Goal: Check status: Check status

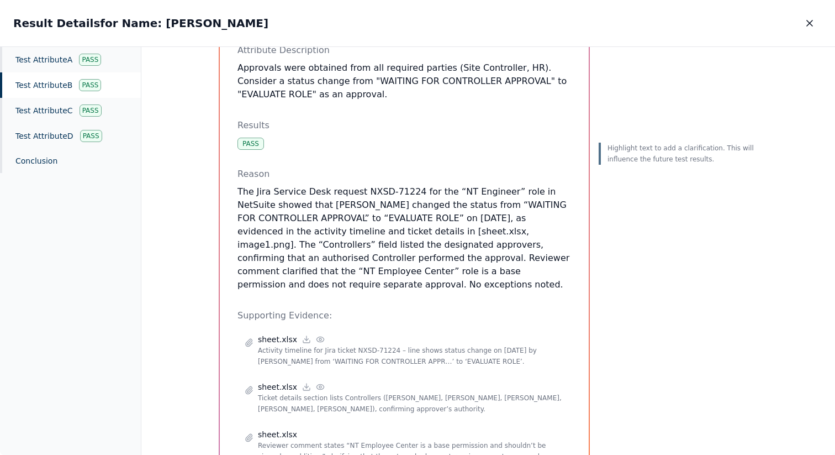
scroll to position [144, 0]
drag, startPoint x: 445, startPoint y: 178, endPoint x: 486, endPoint y: 178, distance: 40.9
click at [486, 184] on p "The Jira Service Desk request NXSD-71224 for the “NT Engineer” role in NetSuite…" at bounding box center [405, 237] width 334 height 106
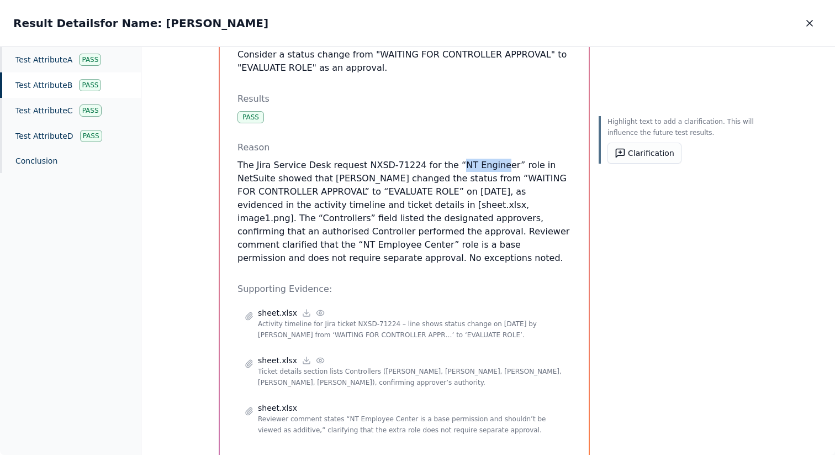
scroll to position [159, 0]
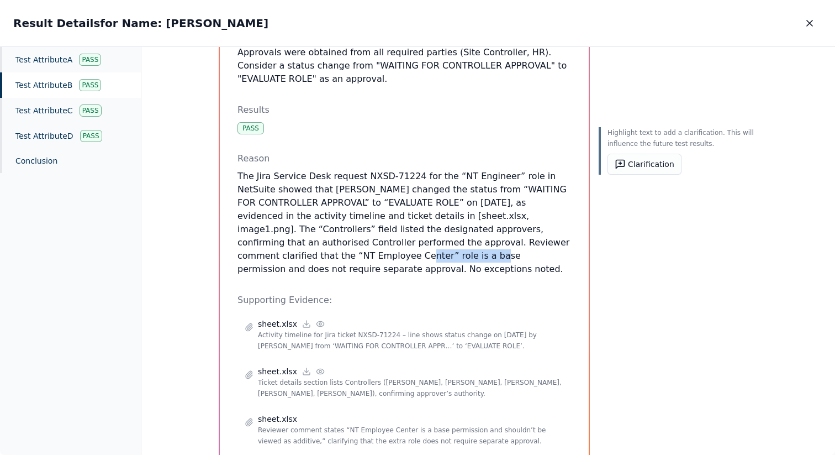
drag, startPoint x: 486, startPoint y: 226, endPoint x: 261, endPoint y: 239, distance: 224.6
click at [261, 239] on p "The Jira Service Desk request NXSD-71224 for the “NT Engineer” role in NetSuite…" at bounding box center [405, 223] width 334 height 106
copy p "NT Employee Center"
click at [810, 25] on icon "button" at bounding box center [809, 23] width 11 height 11
click at [802, 22] on button "button" at bounding box center [810, 23] width 24 height 20
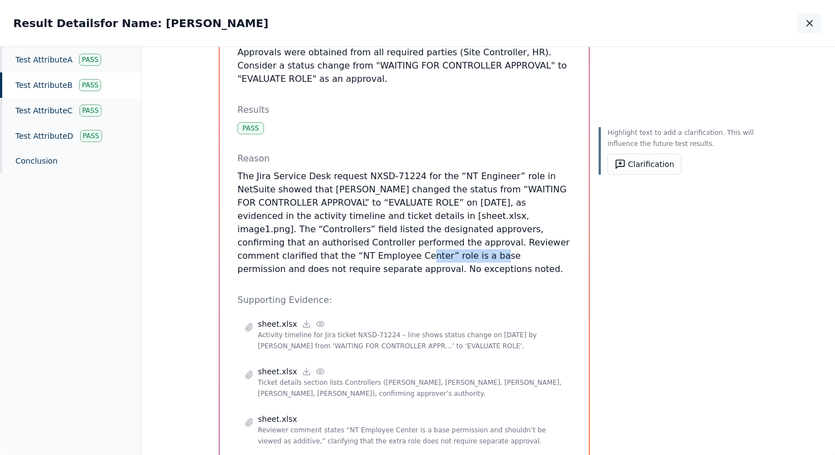
click at [811, 22] on icon "button" at bounding box center [809, 23] width 11 height 11
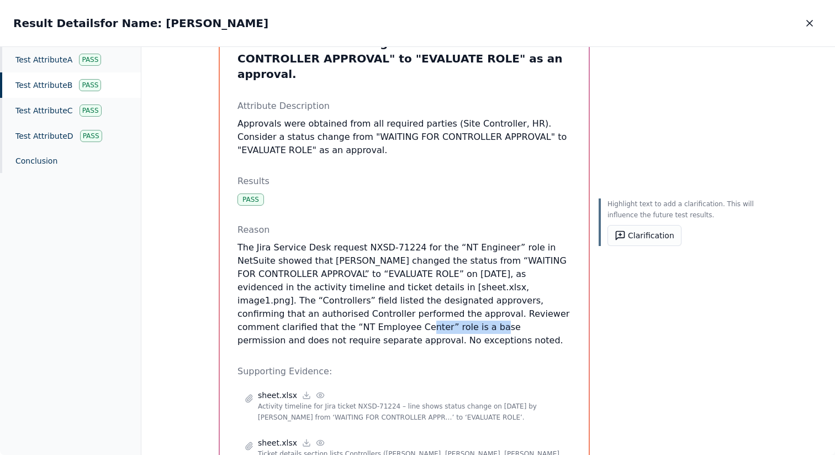
scroll to position [192, 0]
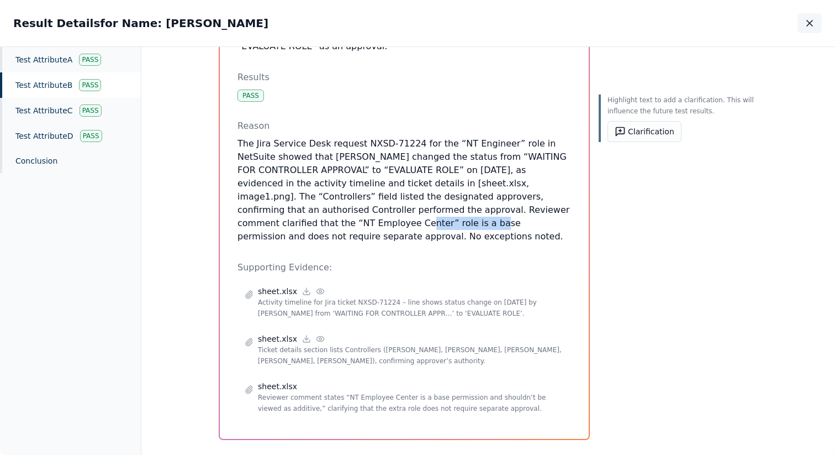
click at [809, 19] on icon "button" at bounding box center [809, 23] width 11 height 11
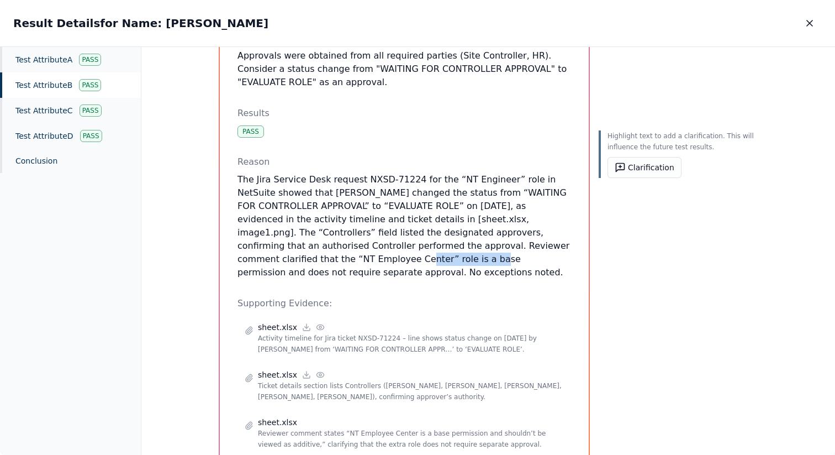
scroll to position [143, 0]
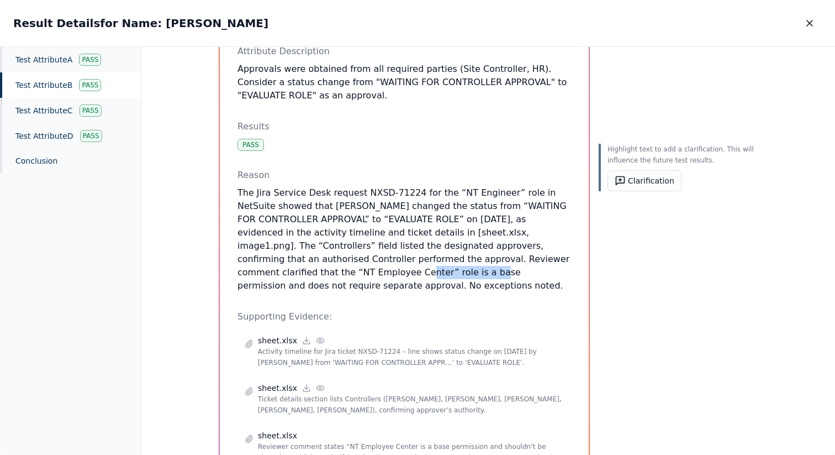
copy p "NT Employee Center"
click at [815, 29] on button "button" at bounding box center [810, 23] width 24 height 20
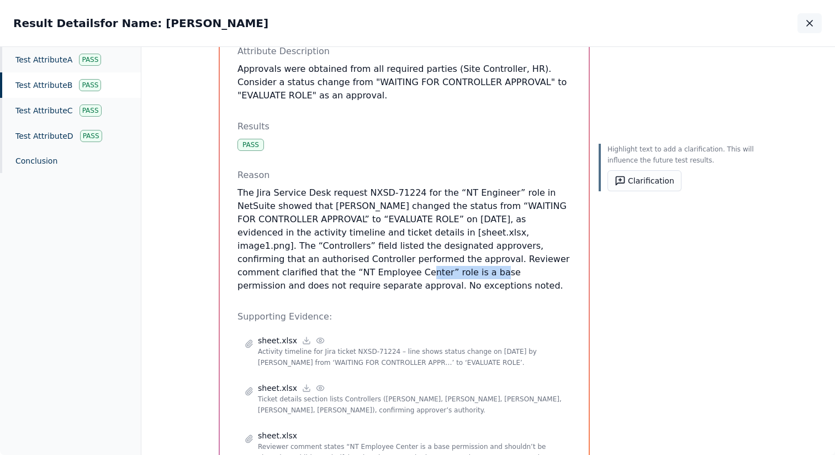
click at [811, 14] on button "button" at bounding box center [810, 23] width 24 height 20
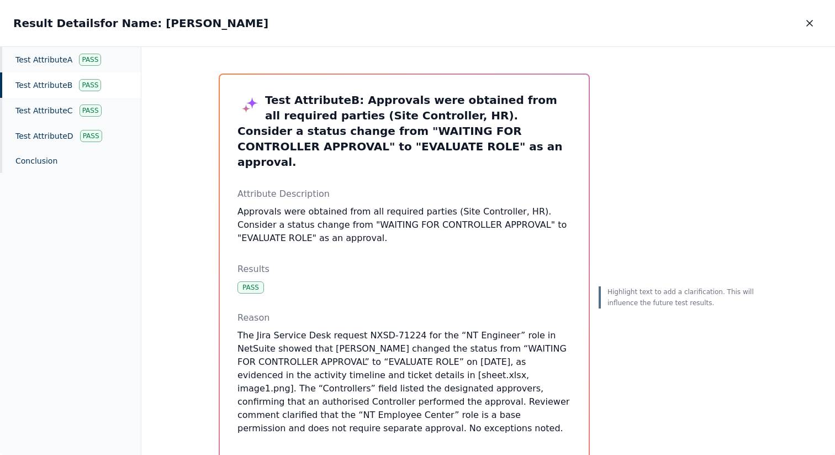
click at [830, 15] on div "Result Details for Name: Ricky Dunbar Result Details for Name: Ricky Dunbar" at bounding box center [417, 23] width 835 height 46
click at [816, 17] on button "button" at bounding box center [810, 23] width 24 height 20
click at [821, 20] on div "Result Details for Name: Ricky Dunbar Result Details for Name: Ricky Dunbar" at bounding box center [417, 23] width 835 height 46
click at [821, 20] on button "button" at bounding box center [810, 23] width 24 height 20
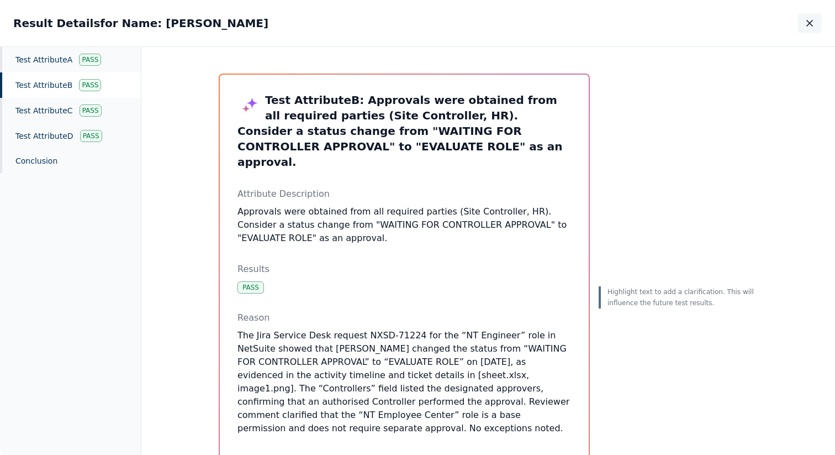
click at [808, 24] on icon "button" at bounding box center [810, 23] width 6 height 6
click at [56, 114] on div "Test Attribute C Pass" at bounding box center [70, 110] width 141 height 25
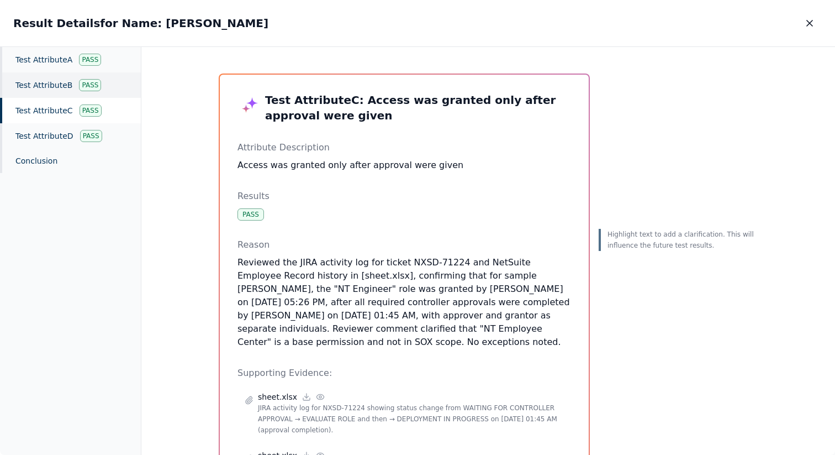
click at [59, 89] on div "Test Attribute B Pass" at bounding box center [70, 84] width 141 height 25
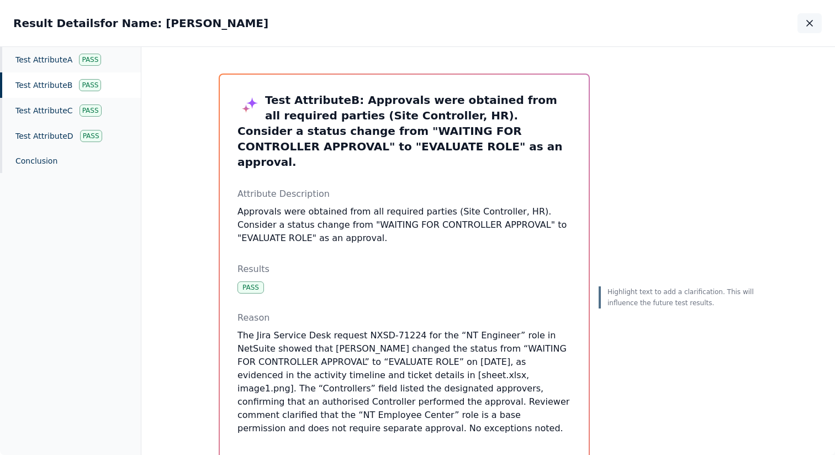
click at [805, 27] on icon "button" at bounding box center [809, 23] width 11 height 11
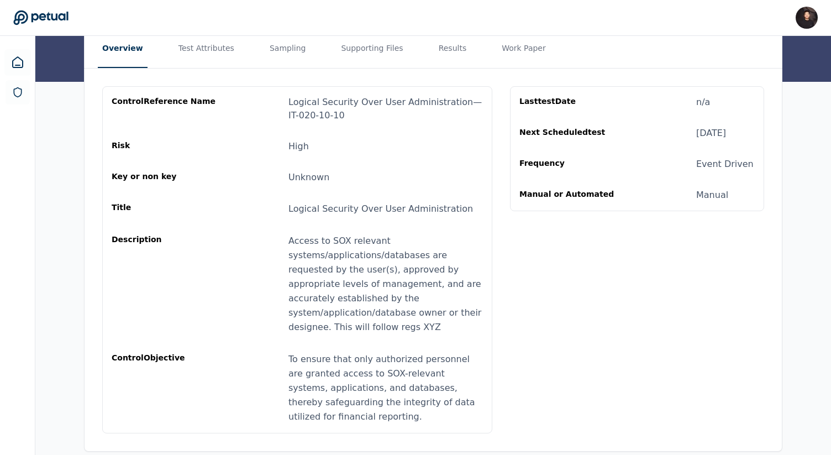
scroll to position [14, 0]
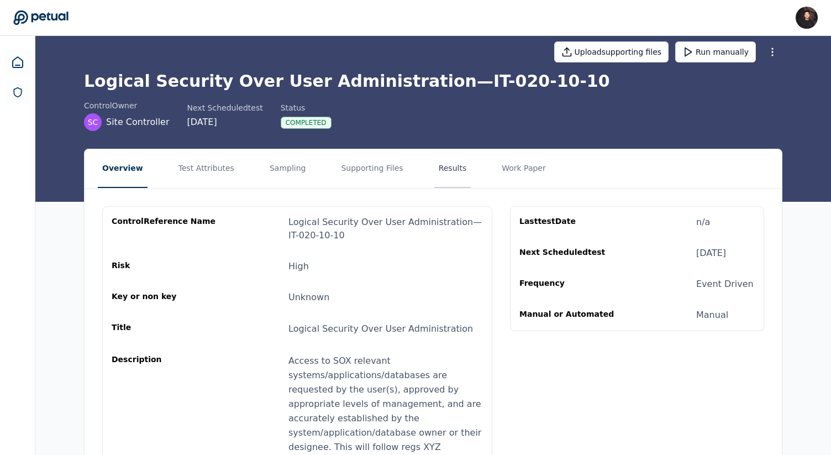
click at [439, 160] on button "Results" at bounding box center [452, 168] width 37 height 39
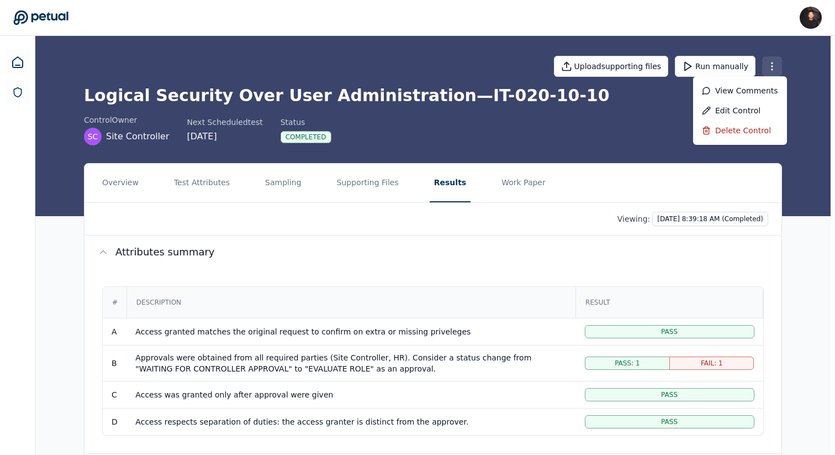
click at [768, 67] on html "James Lee james@petual.ai Sign out Upload supporting files Run manually Logical…" at bounding box center [417, 320] width 835 height 640
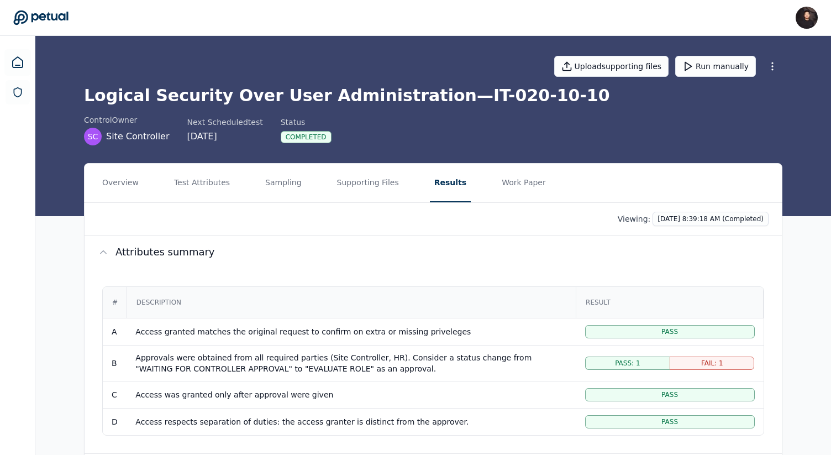
click at [647, 133] on html "James Lee james@petual.ai Sign out Upload supporting files Run manually Logical…" at bounding box center [415, 320] width 831 height 640
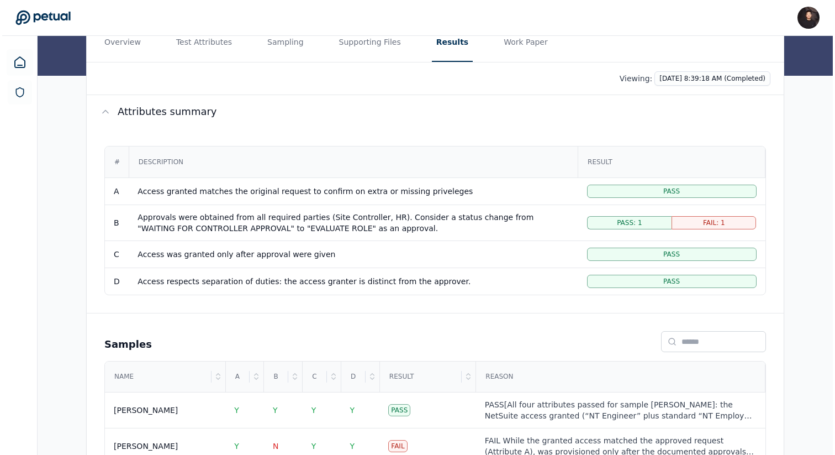
scroll to position [186, 0]
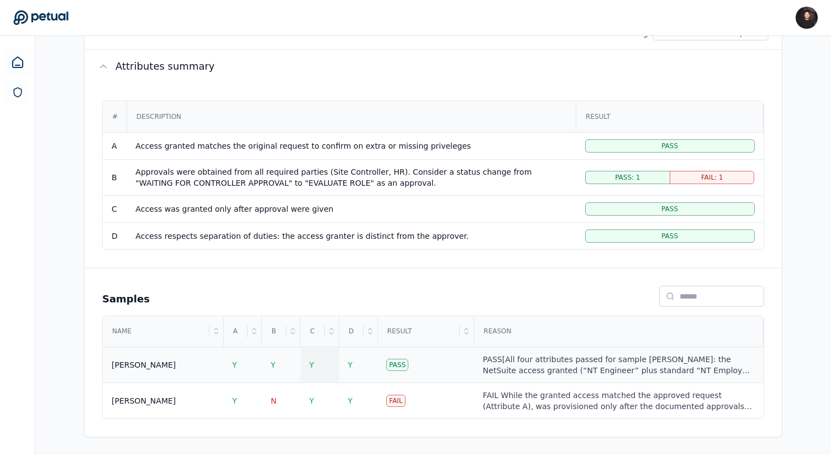
click at [314, 363] on td "Y" at bounding box center [320, 365] width 39 height 36
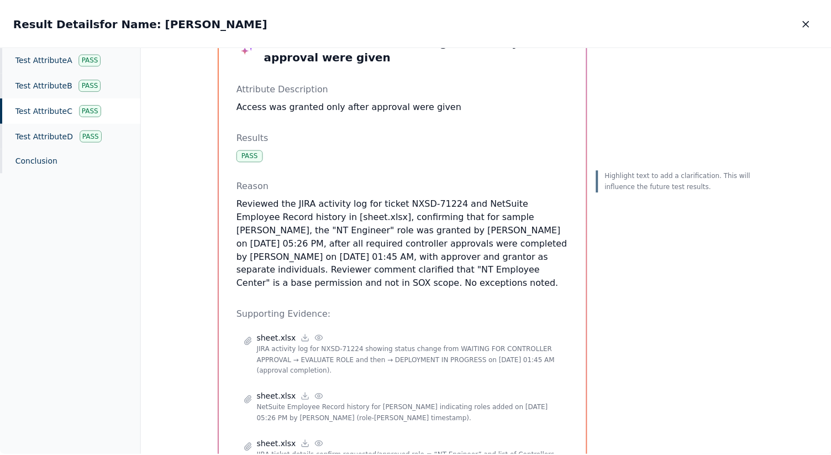
scroll to position [180, 0]
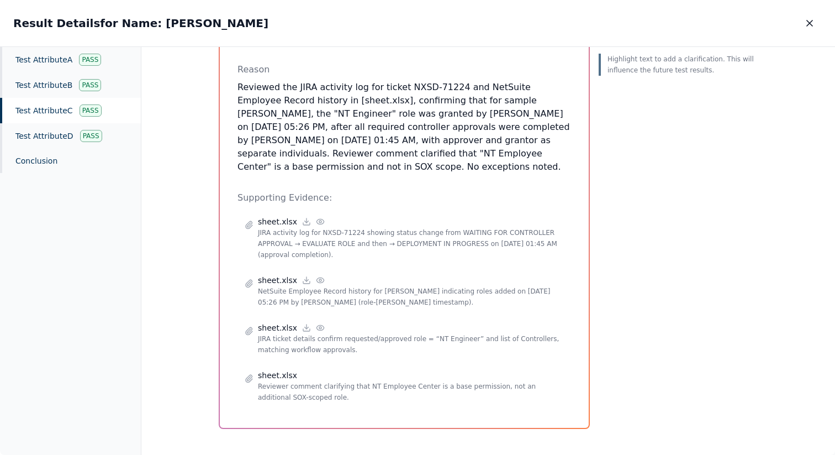
click at [504, 114] on p "Reviewed the JIRA activity log for ticket NXSD-71224 and NetSuite Employee Reco…" at bounding box center [405, 127] width 334 height 93
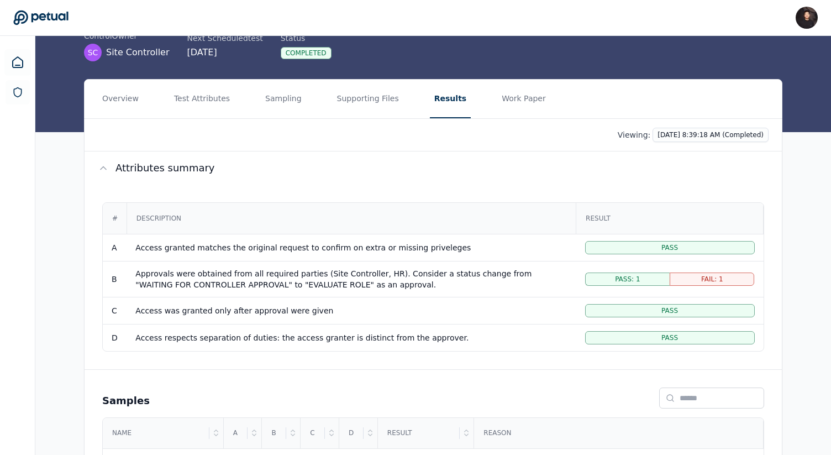
scroll to position [85, 0]
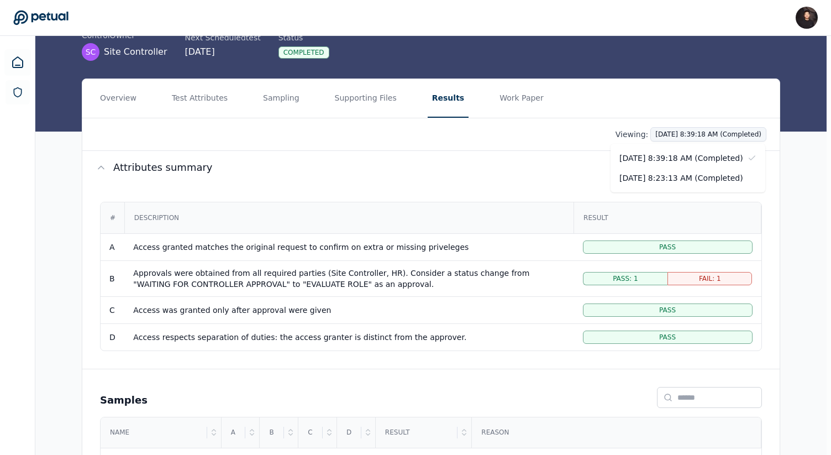
click at [695, 132] on html "James Lee james@petual.ai Sign out Upload supporting files Run manually Logical…" at bounding box center [415, 235] width 831 height 640
click at [513, 140] on html "James Lee james@petual.ai Sign out Upload supporting files Run manually Logical…" at bounding box center [415, 235] width 831 height 640
